Goal: Task Accomplishment & Management: Complete application form

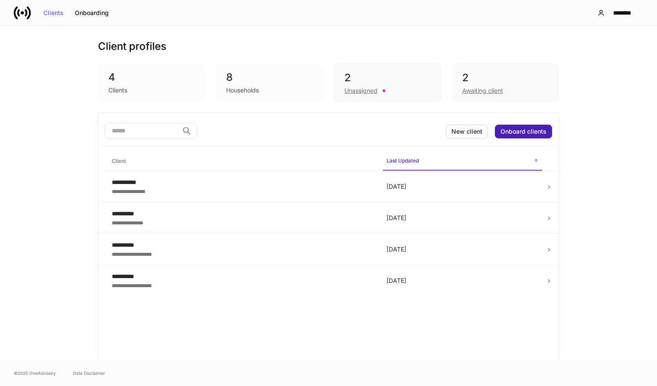
click at [537, 132] on div "Onboard clients" at bounding box center [524, 132] width 46 height 6
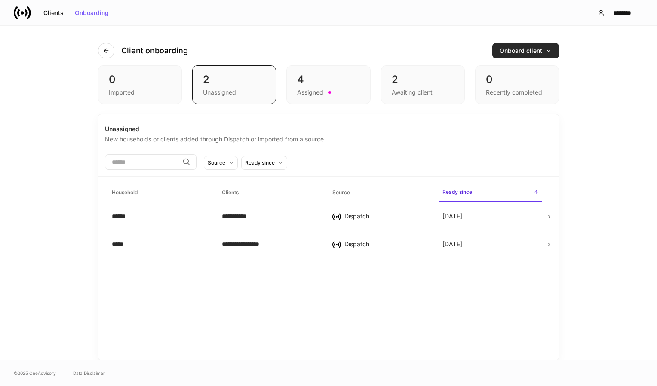
click at [525, 51] on div "Onboard client" at bounding box center [526, 51] width 52 height 6
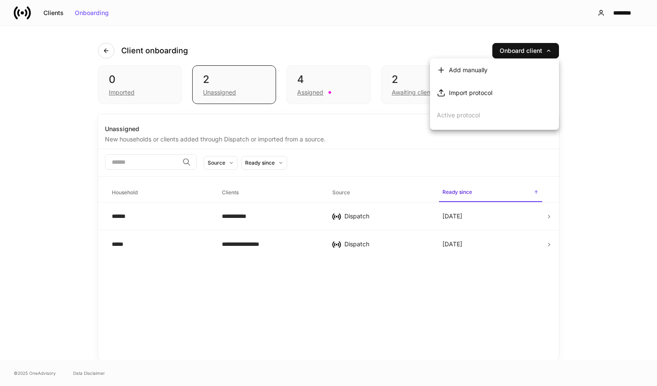
click at [494, 70] on li "Add manually" at bounding box center [494, 69] width 129 height 23
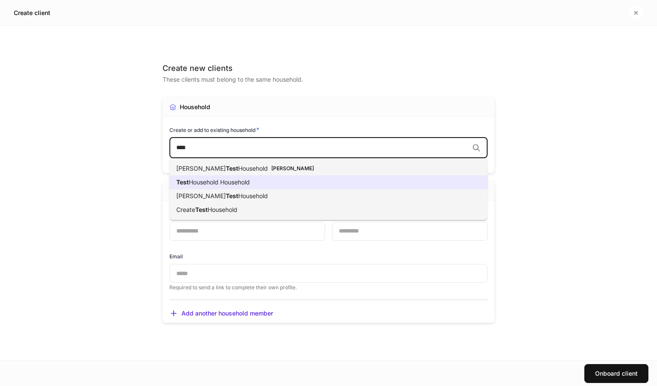
click at [316, 180] on li "Test Household Household" at bounding box center [328, 182] width 318 height 14
type input "****"
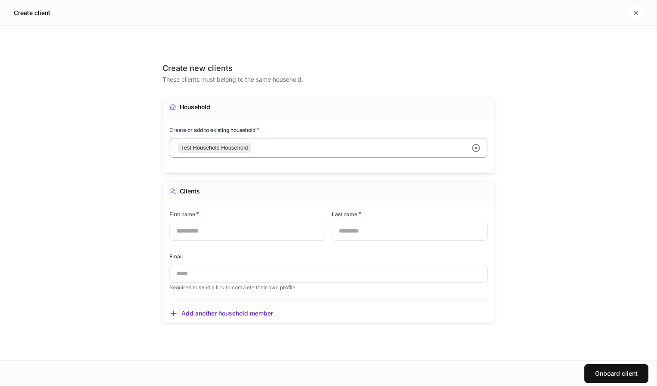
click at [275, 235] on input "text" at bounding box center [247, 231] width 156 height 19
type input "*"
click at [372, 235] on input "text" at bounding box center [410, 231] width 156 height 19
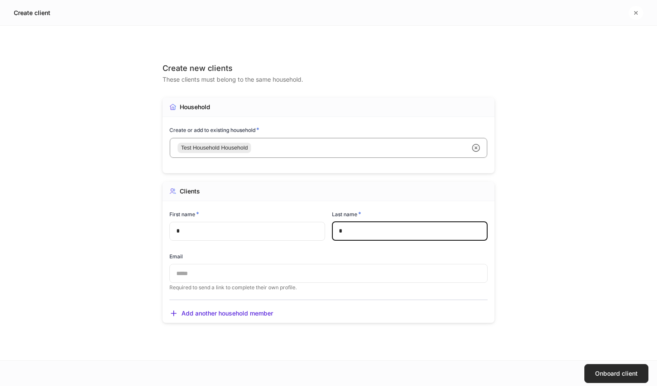
type input "*"
click at [597, 380] on button "Onboard client" at bounding box center [616, 373] width 64 height 19
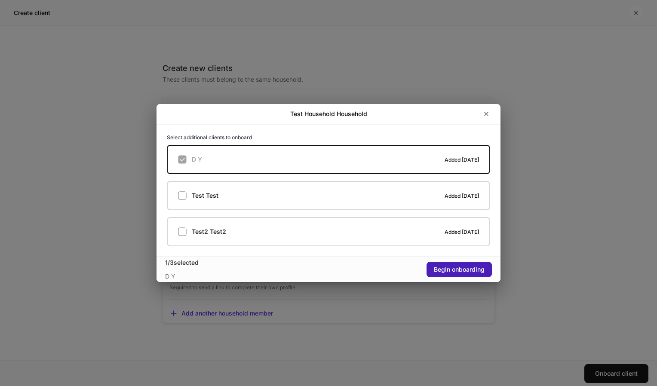
click at [469, 273] on button "Begin onboarding" at bounding box center [459, 269] width 65 height 15
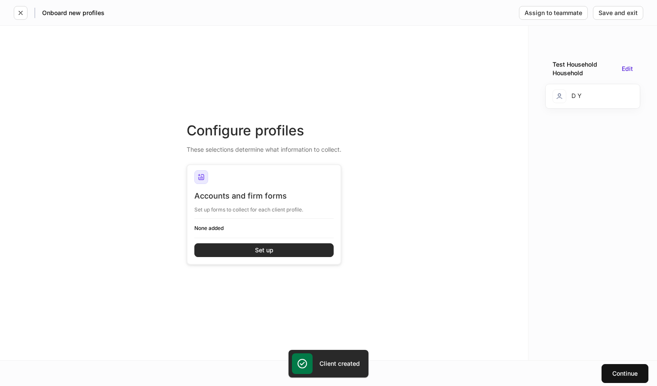
click at [299, 251] on button "Set up" at bounding box center [263, 250] width 139 height 14
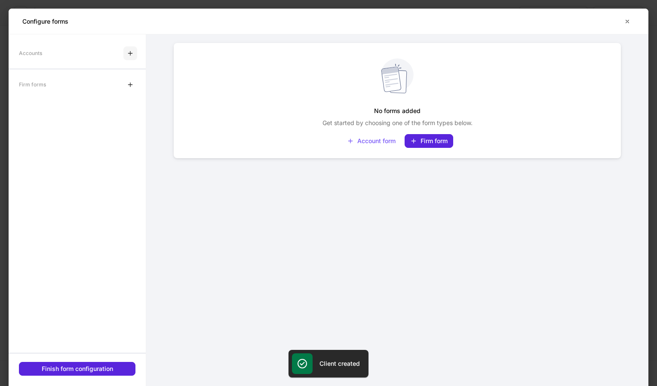
click at [133, 53] on icon "button" at bounding box center [130, 53] width 7 height 7
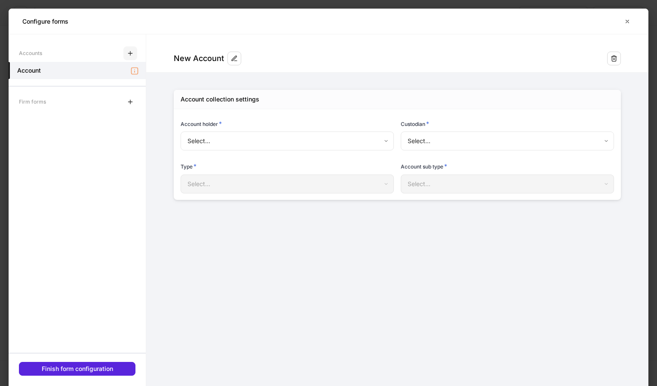
type input "**********"
type input "********"
click at [260, 148] on body "**********" at bounding box center [328, 193] width 657 height 386
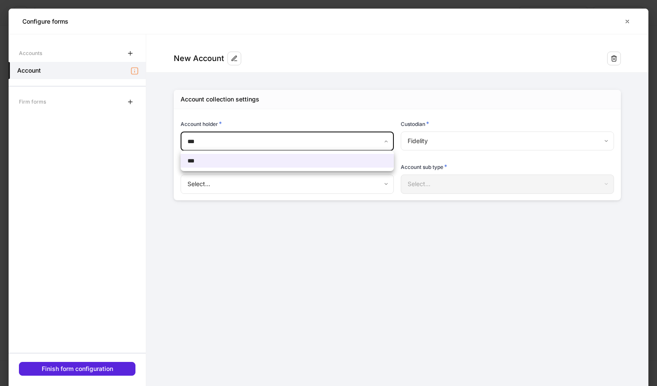
click at [260, 148] on div at bounding box center [328, 193] width 657 height 386
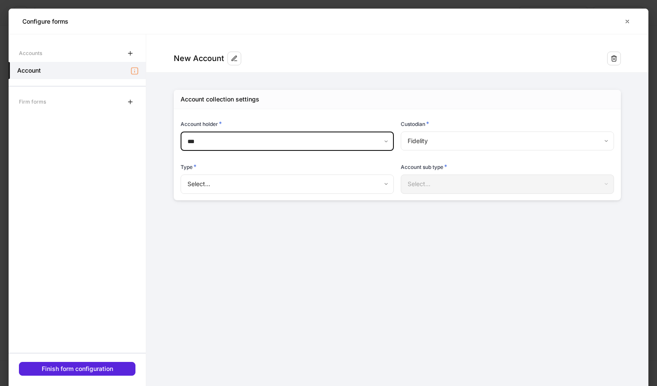
click at [263, 176] on body "**********" at bounding box center [328, 193] width 657 height 386
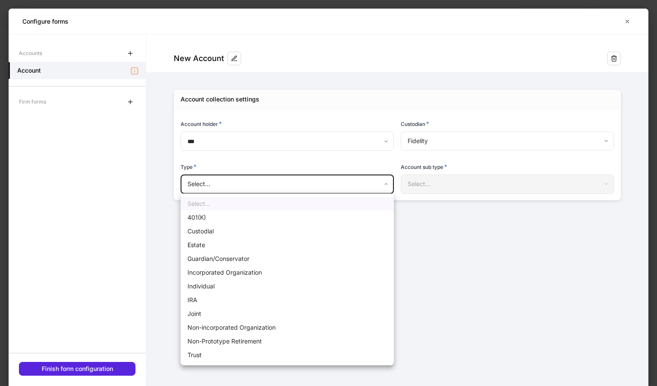
click at [253, 272] on li "Incorporated Organization" at bounding box center [287, 273] width 213 height 14
type input "**********"
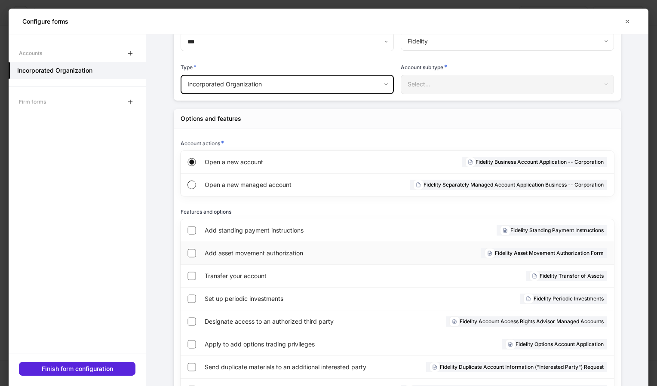
scroll to position [100, 0]
click at [231, 273] on span "Transfer your account" at bounding box center [297, 275] width 185 height 9
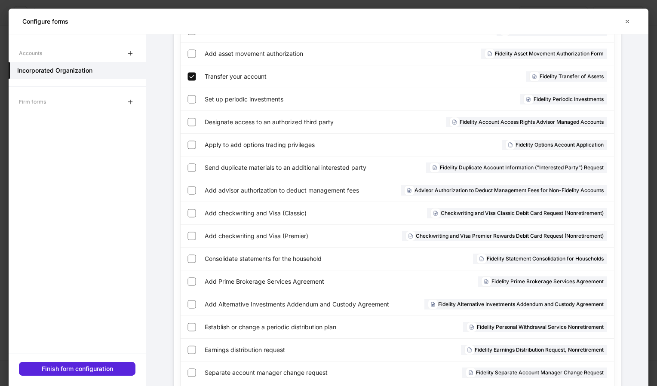
scroll to position [302, 0]
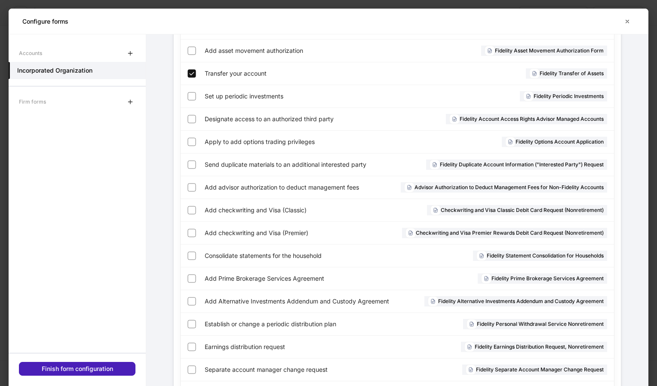
click at [121, 370] on button "Finish form configuration" at bounding box center [77, 369] width 117 height 14
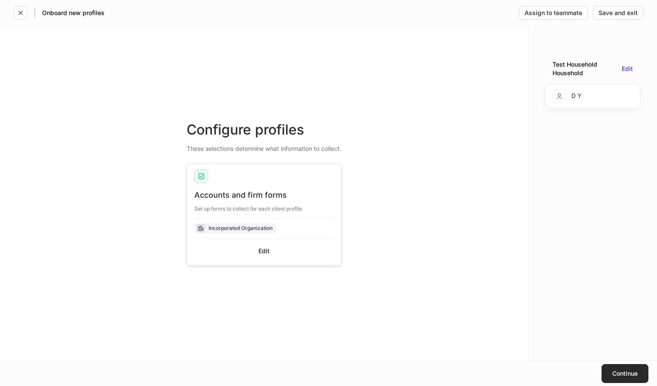
click at [618, 380] on button "Continue" at bounding box center [625, 373] width 47 height 19
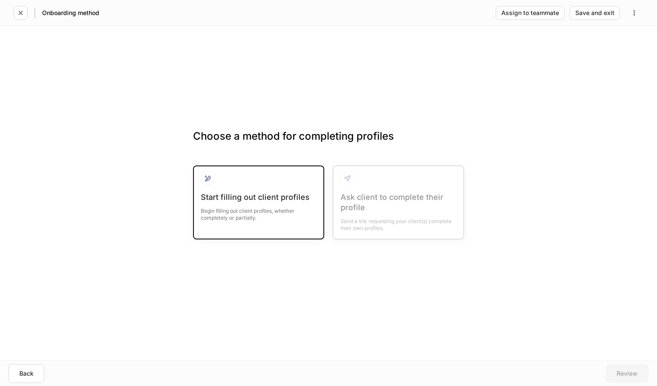
click at [285, 209] on div "Begin filling out client profiles, whether completely or partially." at bounding box center [259, 212] width 116 height 19
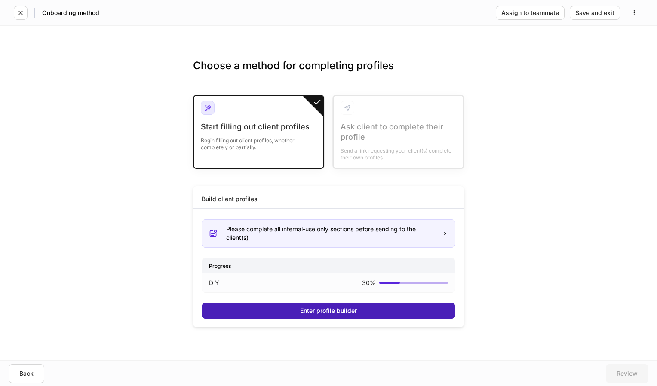
click at [393, 311] on button "Enter profile builder" at bounding box center [329, 310] width 254 height 15
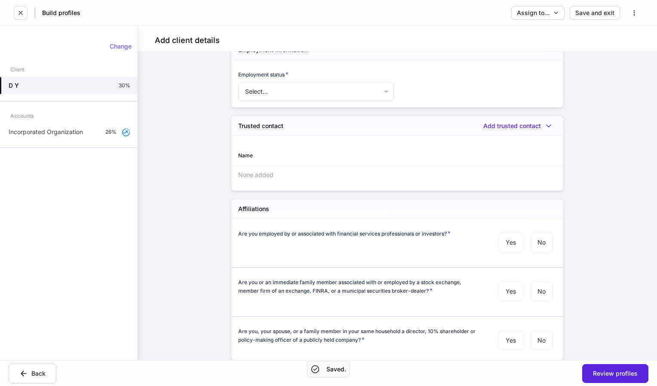
scroll to position [695, 0]
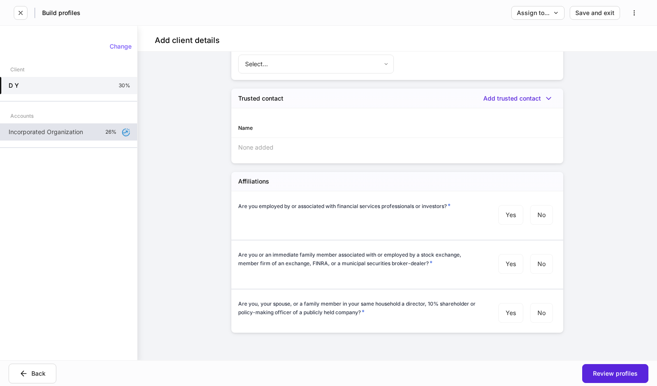
click at [73, 134] on p "Incorporated Organization" at bounding box center [46, 132] width 74 height 9
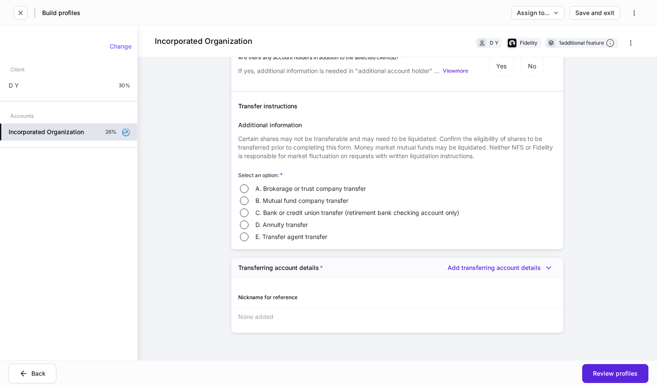
scroll to position [1504, 0]
click at [515, 271] on div "Add transferring account details" at bounding box center [502, 268] width 109 height 9
click at [505, 286] on li "Add new transferring account details" at bounding box center [494, 286] width 118 height 14
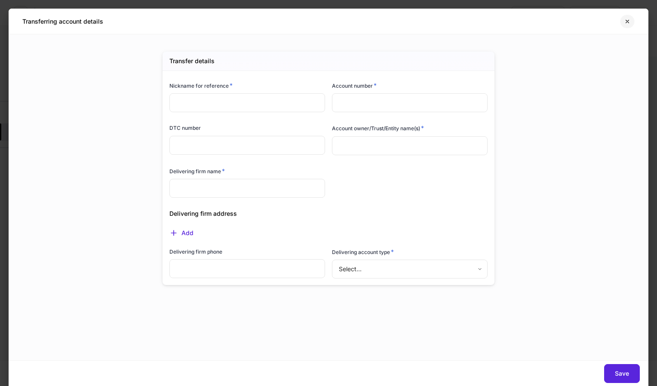
click at [625, 25] on icon "button" at bounding box center [627, 21] width 7 height 7
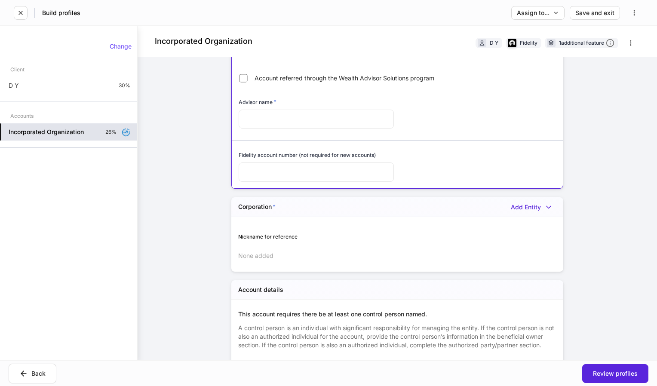
scroll to position [185, 0]
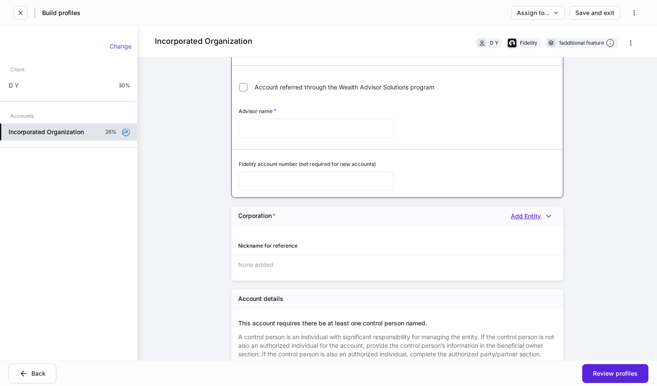
click at [525, 215] on div "Add Entity" at bounding box center [534, 216] width 46 height 9
click at [523, 273] on li "Add new Entity" at bounding box center [525, 269] width 57 height 14
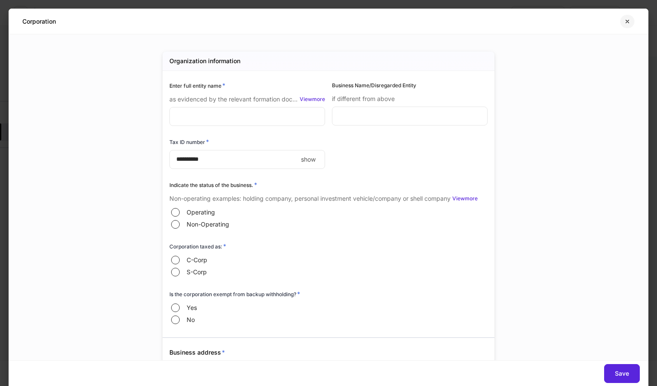
click at [627, 23] on icon "button" at bounding box center [627, 21] width 7 height 7
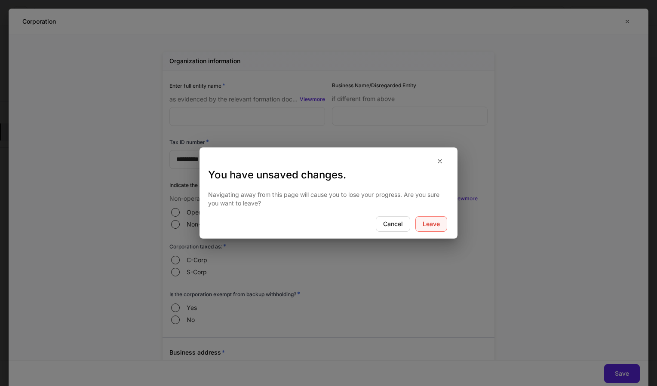
click at [430, 223] on div "Leave" at bounding box center [431, 224] width 17 height 6
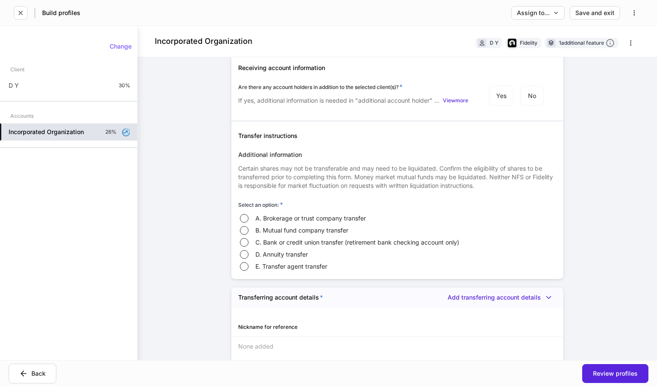
scroll to position [1504, 0]
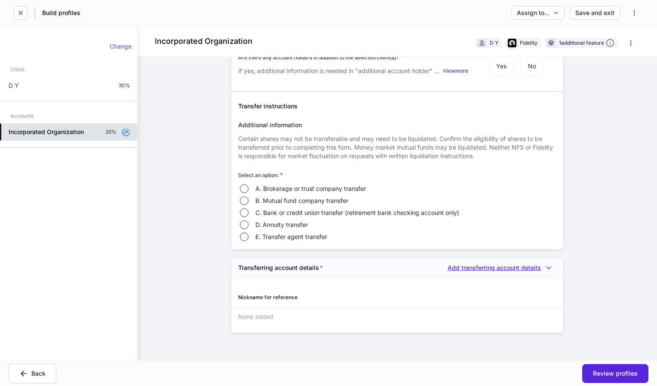
click at [530, 267] on div "Add transferring account details" at bounding box center [502, 268] width 109 height 9
click at [516, 283] on li "Add new transferring account details" at bounding box center [494, 286] width 118 height 14
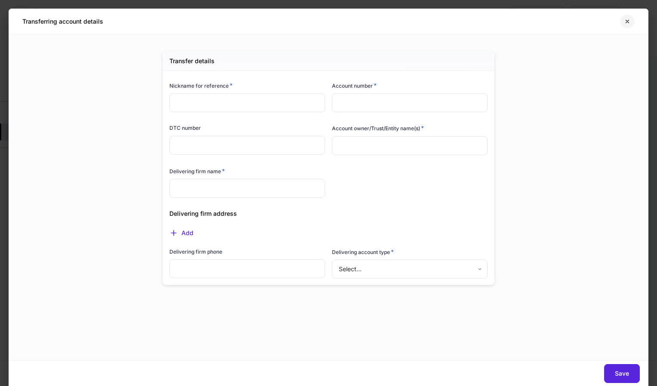
click at [632, 21] on button "button" at bounding box center [627, 22] width 15 height 14
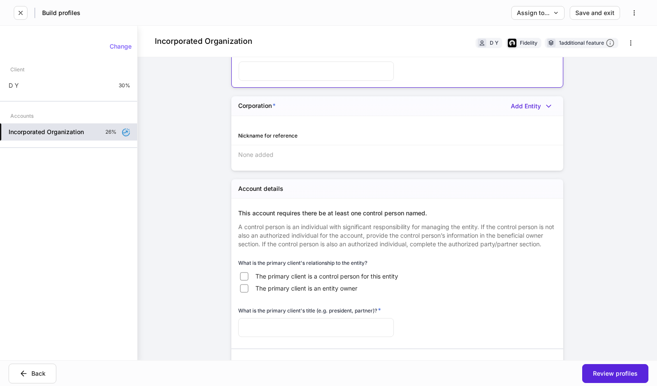
scroll to position [307, 0]
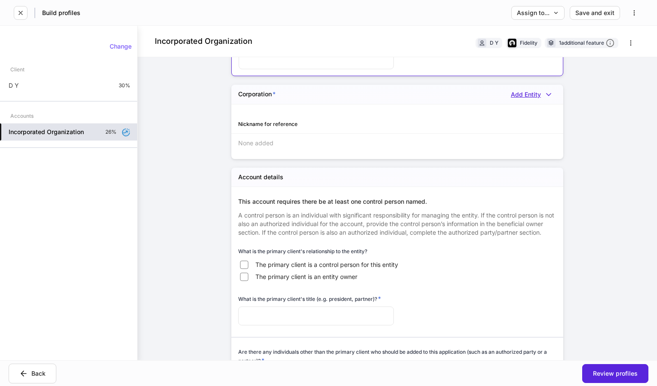
click at [534, 92] on div "Add Entity" at bounding box center [534, 94] width 46 height 9
click at [527, 152] on li "Add new Entity" at bounding box center [525, 148] width 57 height 14
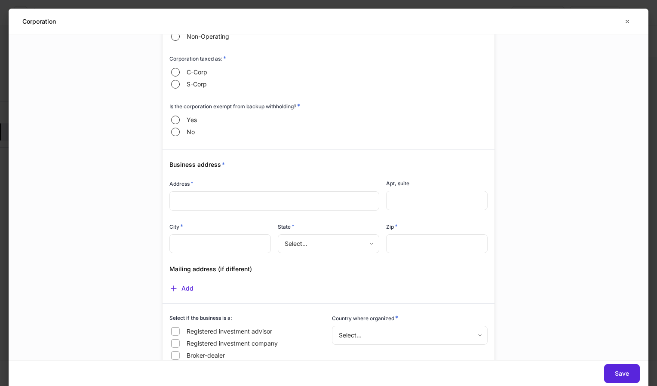
scroll to position [310, 0]
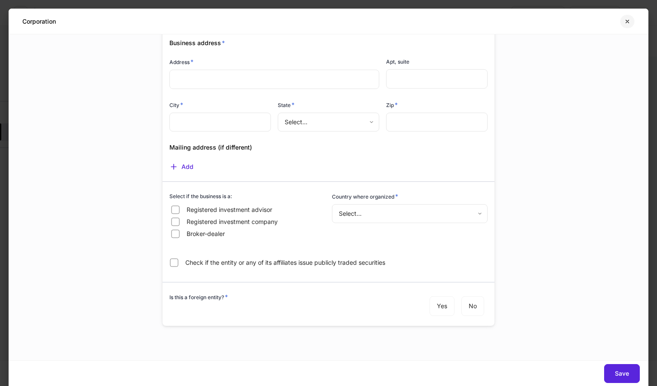
click at [625, 20] on icon "button" at bounding box center [627, 21] width 7 height 7
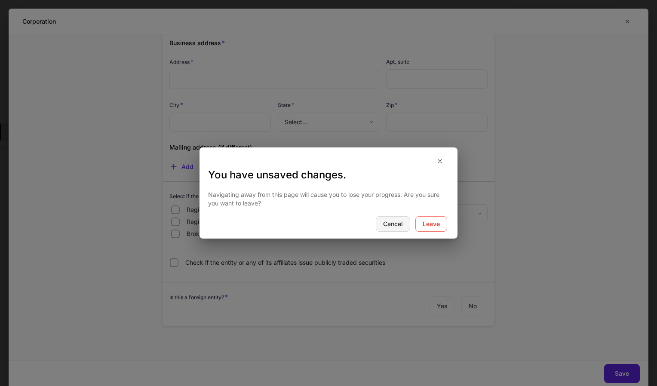
click at [400, 224] on div "Cancel" at bounding box center [393, 224] width 20 height 6
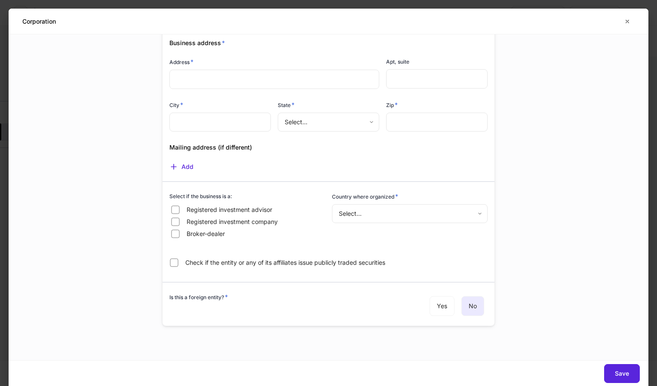
click at [356, 325] on div "Organization information Enter full entity name * as evidenced by the relevant …" at bounding box center [329, 34] width 332 height 584
click at [629, 18] on icon "button" at bounding box center [627, 21] width 7 height 7
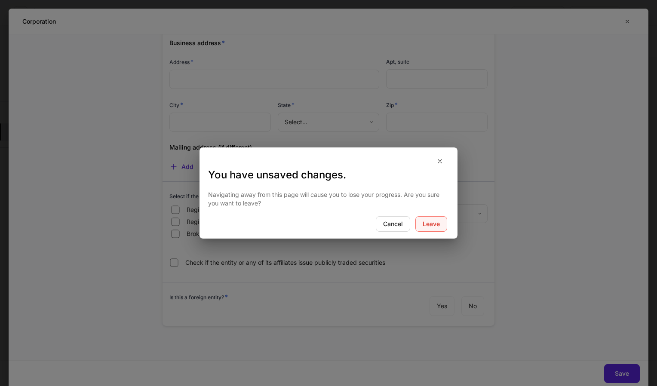
click at [420, 221] on button "Leave" at bounding box center [431, 223] width 32 height 15
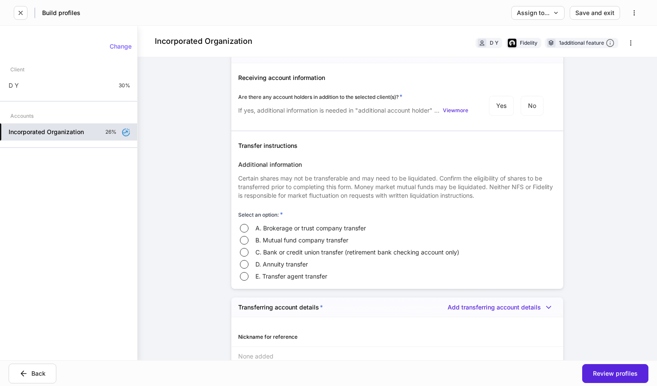
scroll to position [1504, 0]
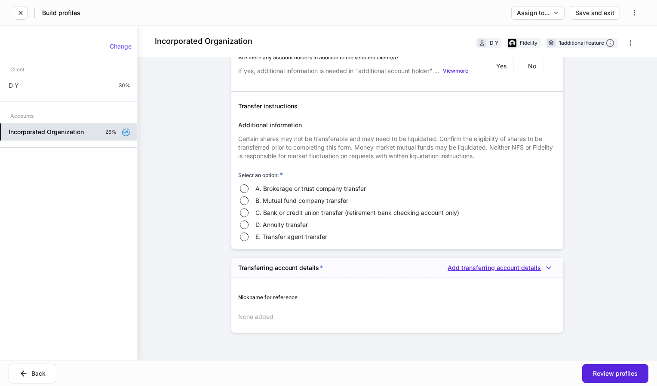
click at [520, 264] on div "Add transferring account details" at bounding box center [502, 268] width 109 height 9
click at [501, 288] on li "Add new transferring account details" at bounding box center [494, 286] width 118 height 14
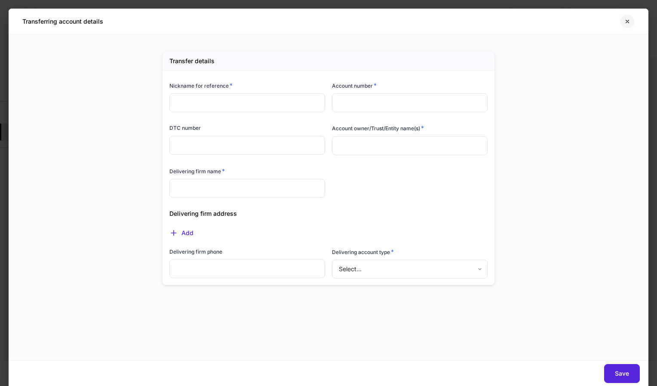
click at [623, 26] on button "button" at bounding box center [627, 22] width 15 height 14
